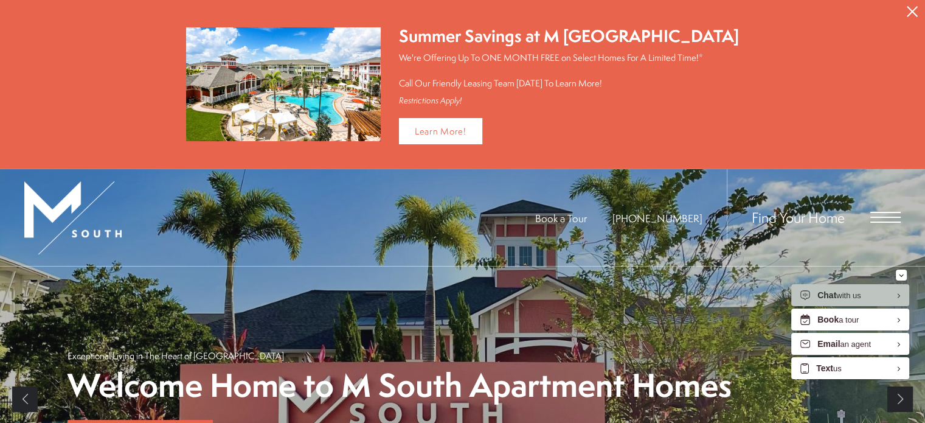
click at [863, 209] on div "Find Your Home" at bounding box center [813, 217] width 174 height 97
click at [890, 214] on span "Open Menu" at bounding box center [885, 217] width 30 height 11
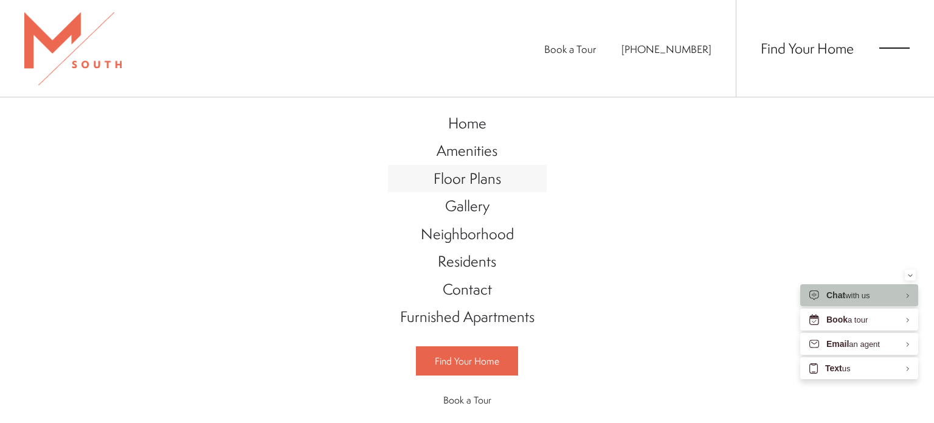
click at [451, 173] on span "Floor Plans" at bounding box center [466, 178] width 67 height 21
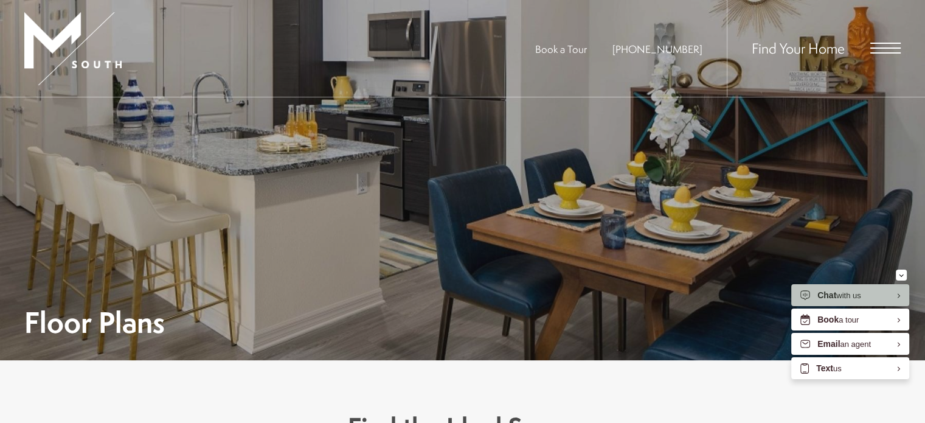
click at [875, 46] on span "Open Menu" at bounding box center [885, 48] width 30 height 11
drag, startPoint x: 875, startPoint y: 46, endPoint x: 883, endPoint y: 61, distance: 17.4
click at [883, 61] on div "Find Your Home" at bounding box center [813, 48] width 174 height 97
click at [882, 53] on span "Open Menu" at bounding box center [885, 52] width 30 height 1
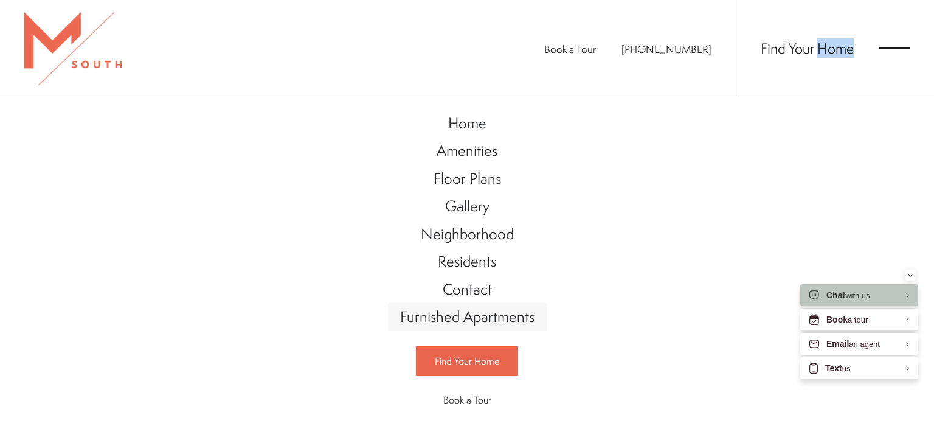
click at [480, 314] on span "Furnished Apartments" at bounding box center [467, 316] width 134 height 21
